Goal: Check status: Check status

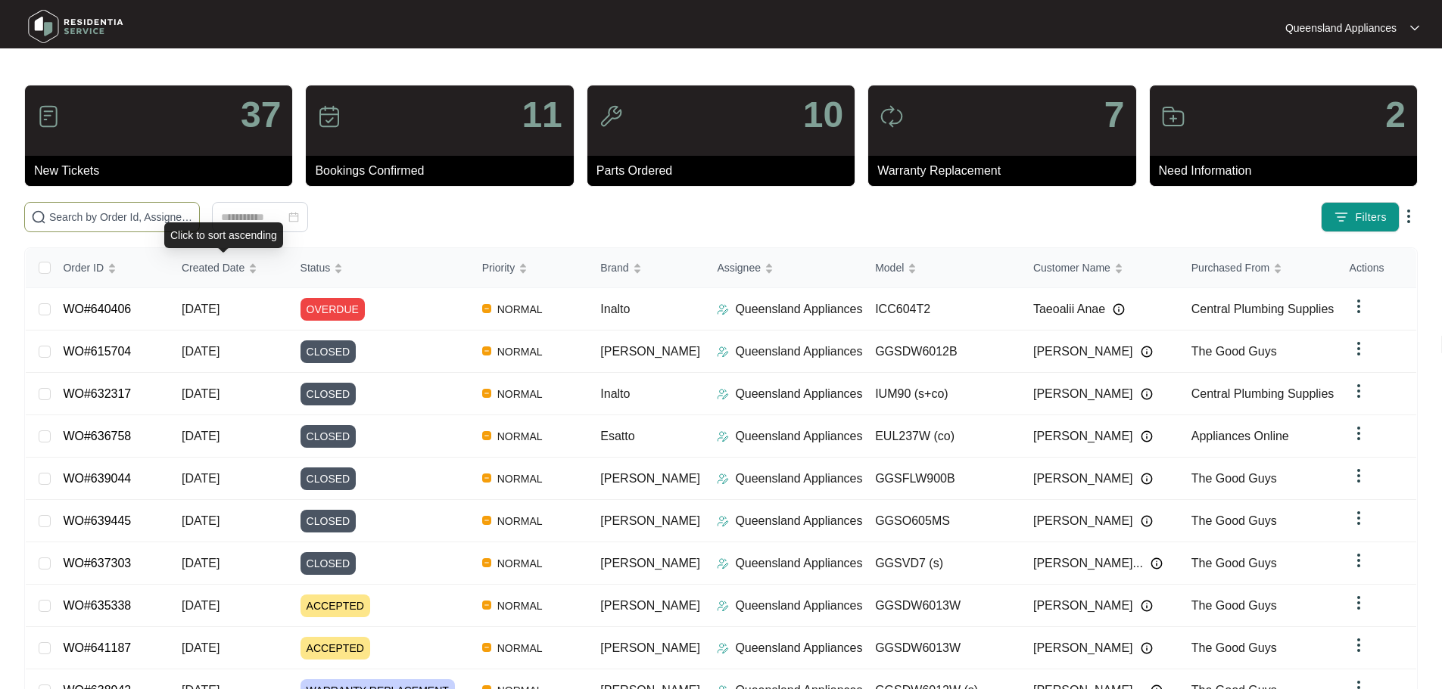
drag, startPoint x: 236, startPoint y: 229, endPoint x: 246, endPoint y: 213, distance: 18.7
click at [236, 229] on div "Click to sort ascending" at bounding box center [223, 235] width 119 height 26
click at [200, 208] on span at bounding box center [112, 217] width 176 height 30
paste input "634849"
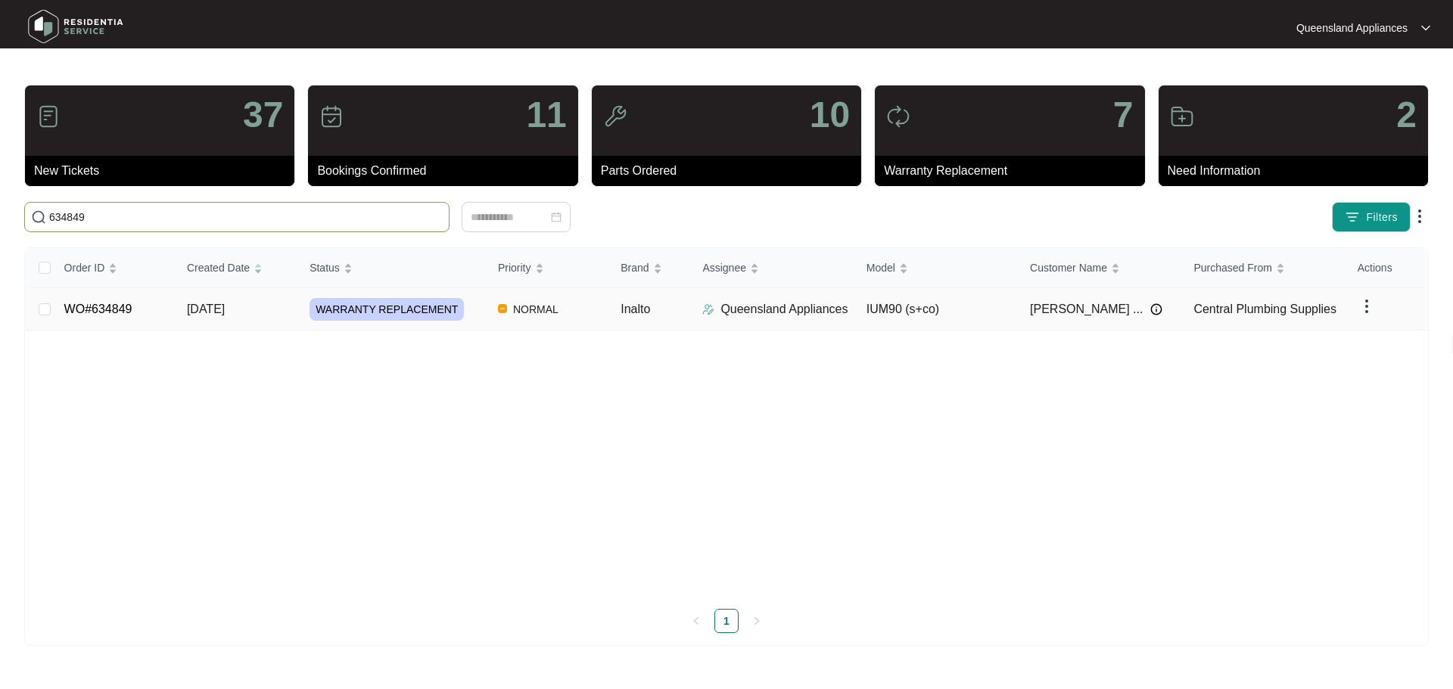
type input "634849"
click at [765, 322] on td "Queensland Appliances" at bounding box center [771, 309] width 163 height 42
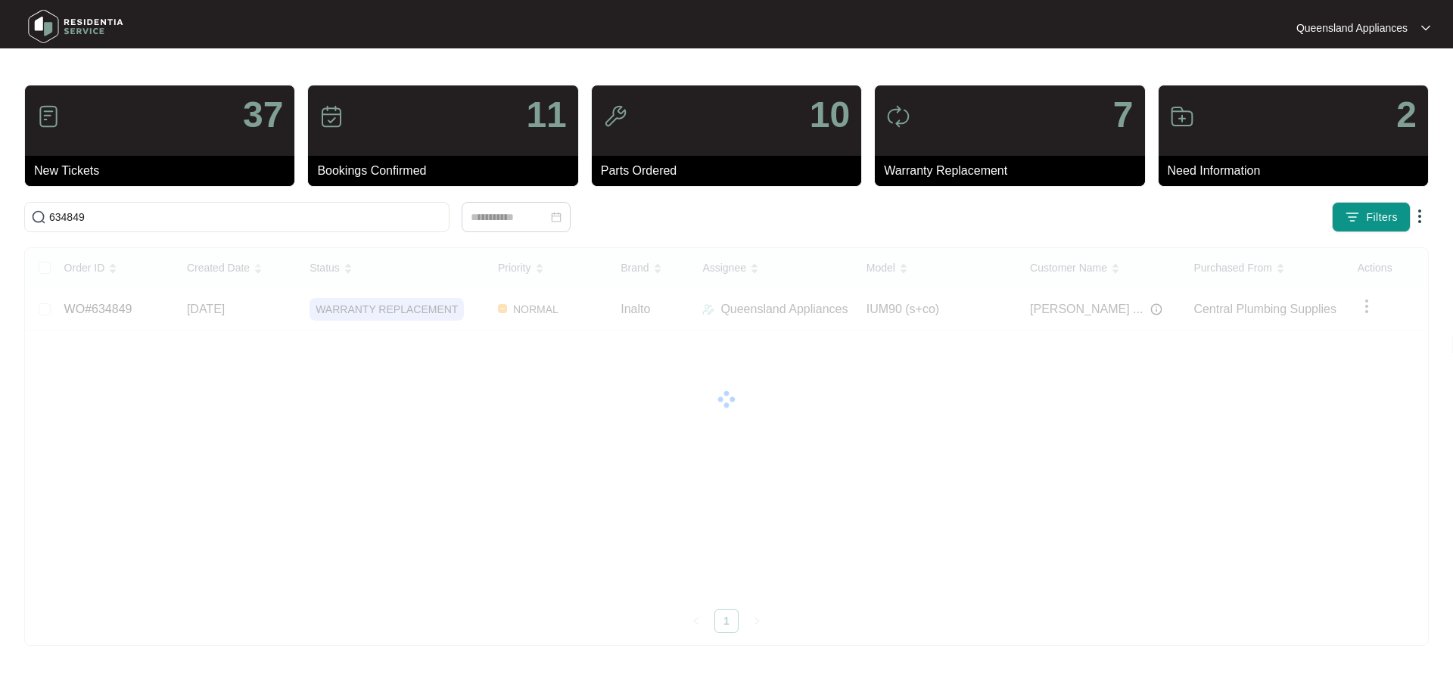
click at [985, 303] on div "Order ID Created Date Status Priority Brand Assignee Model Customer Name Purcha…" at bounding box center [726, 440] width 1401 height 385
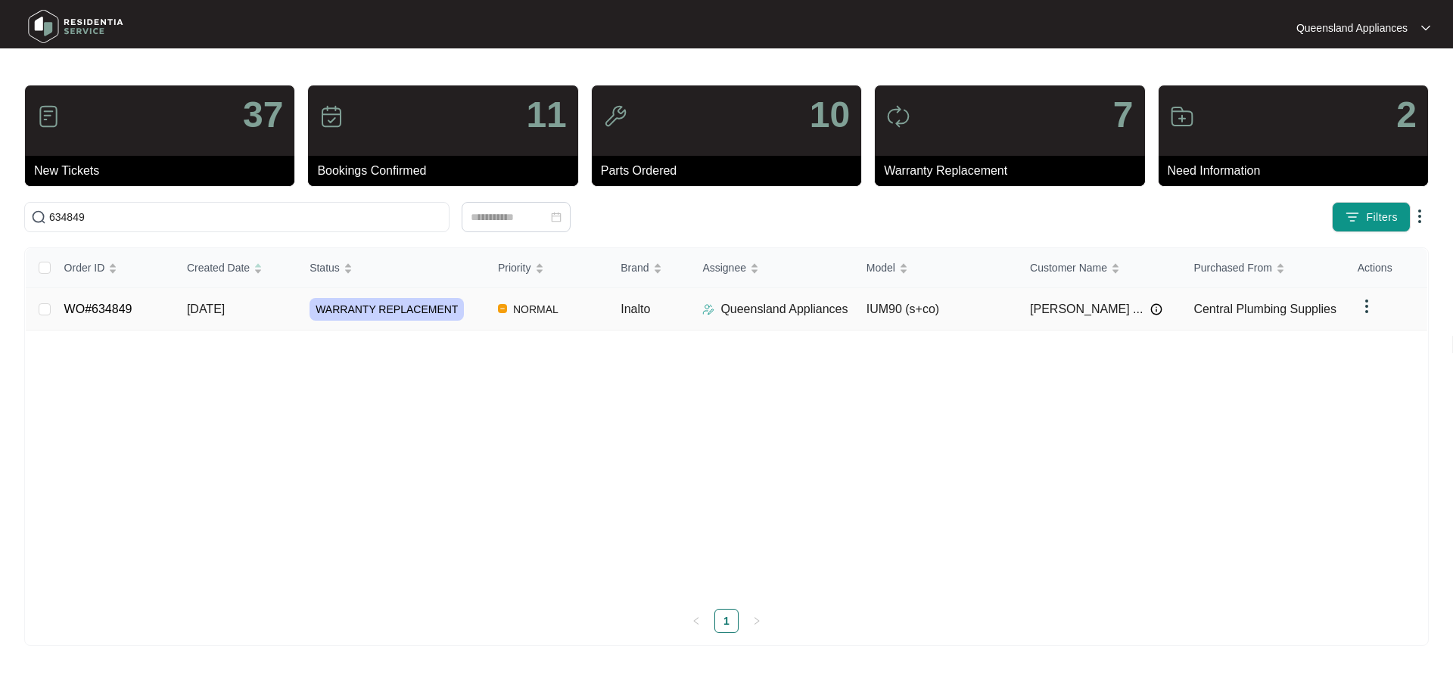
click at [216, 311] on span "[DATE]" at bounding box center [206, 309] width 38 height 13
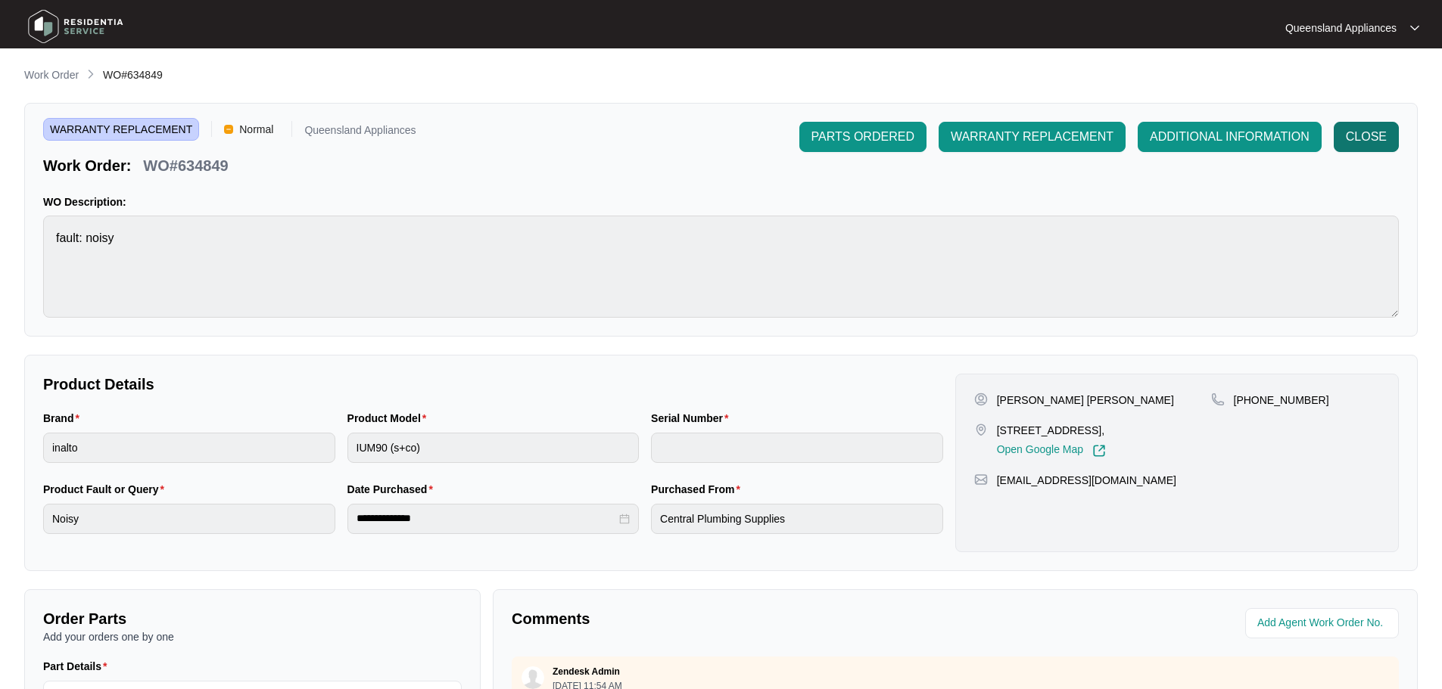
click at [1364, 145] on span "CLOSE" at bounding box center [1365, 137] width 41 height 18
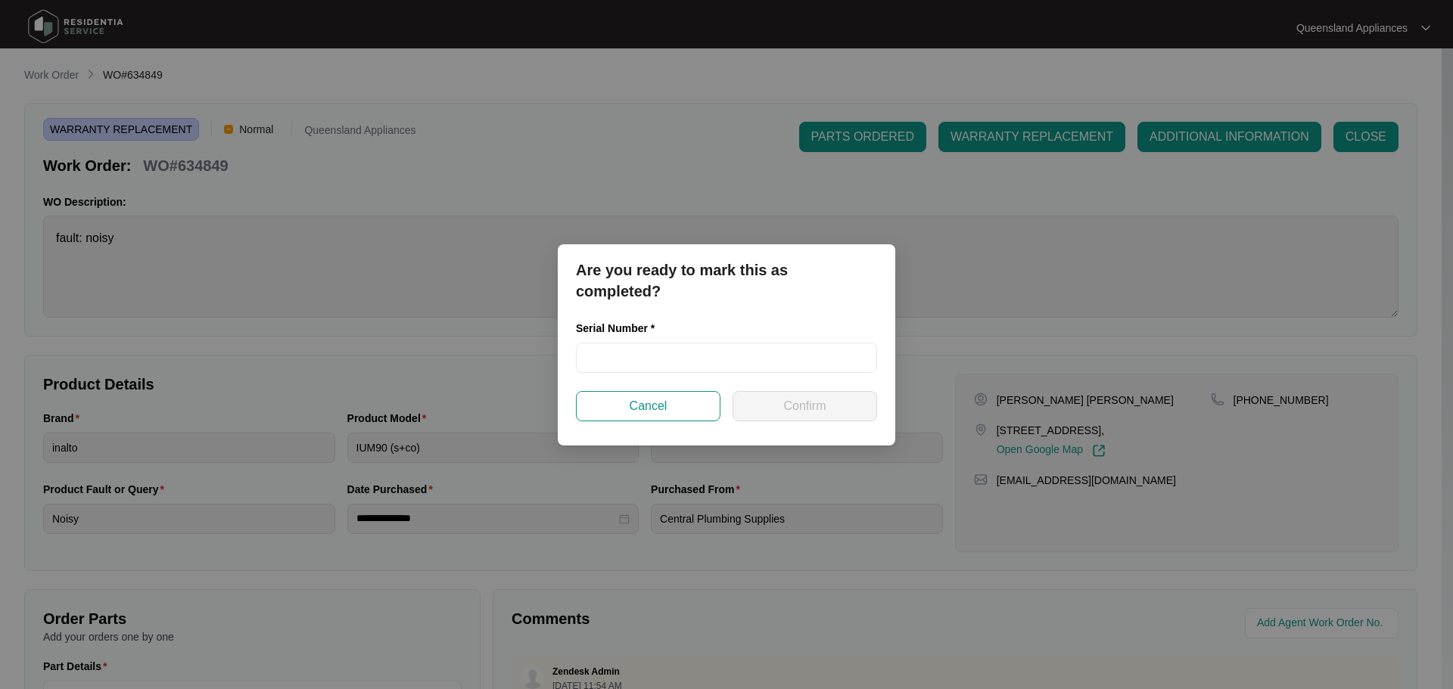
click at [633, 339] on div "Serial Number *" at bounding box center [726, 331] width 301 height 23
click at [631, 341] on div "Serial Number *" at bounding box center [726, 331] width 301 height 23
click at [631, 347] on input "text" at bounding box center [726, 358] width 301 height 30
type input "RR0325002174"
paste input "RR0325002174"
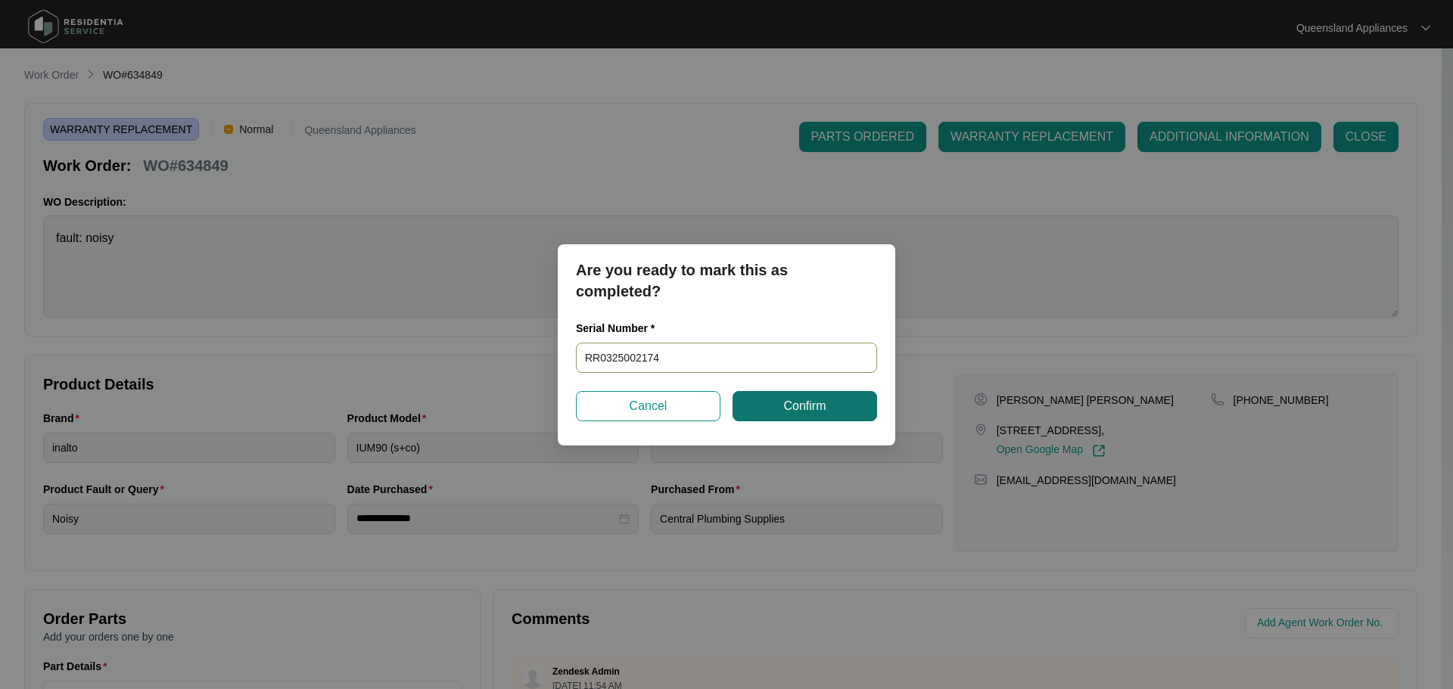
type input "RR0325002174"
click at [829, 407] on button "Confirm" at bounding box center [805, 406] width 145 height 30
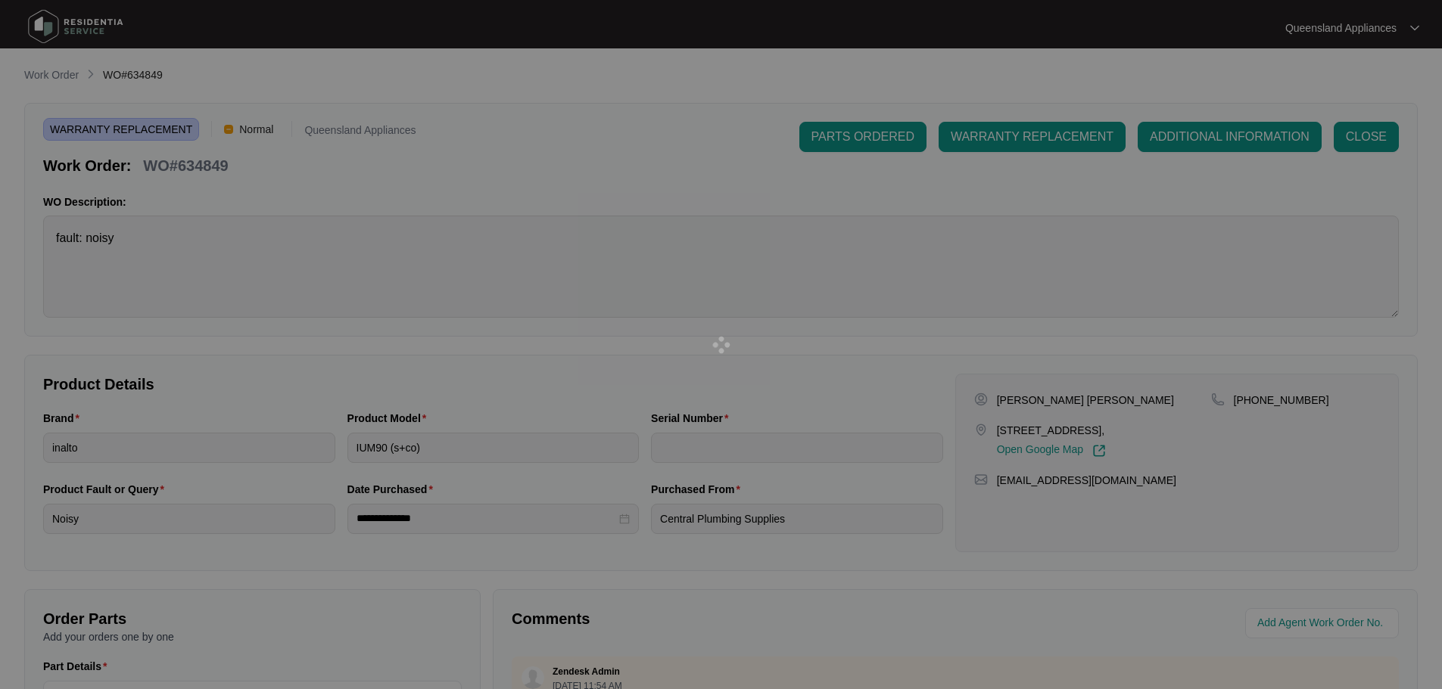
type input "RR0325002174"
